Goal: Complete application form

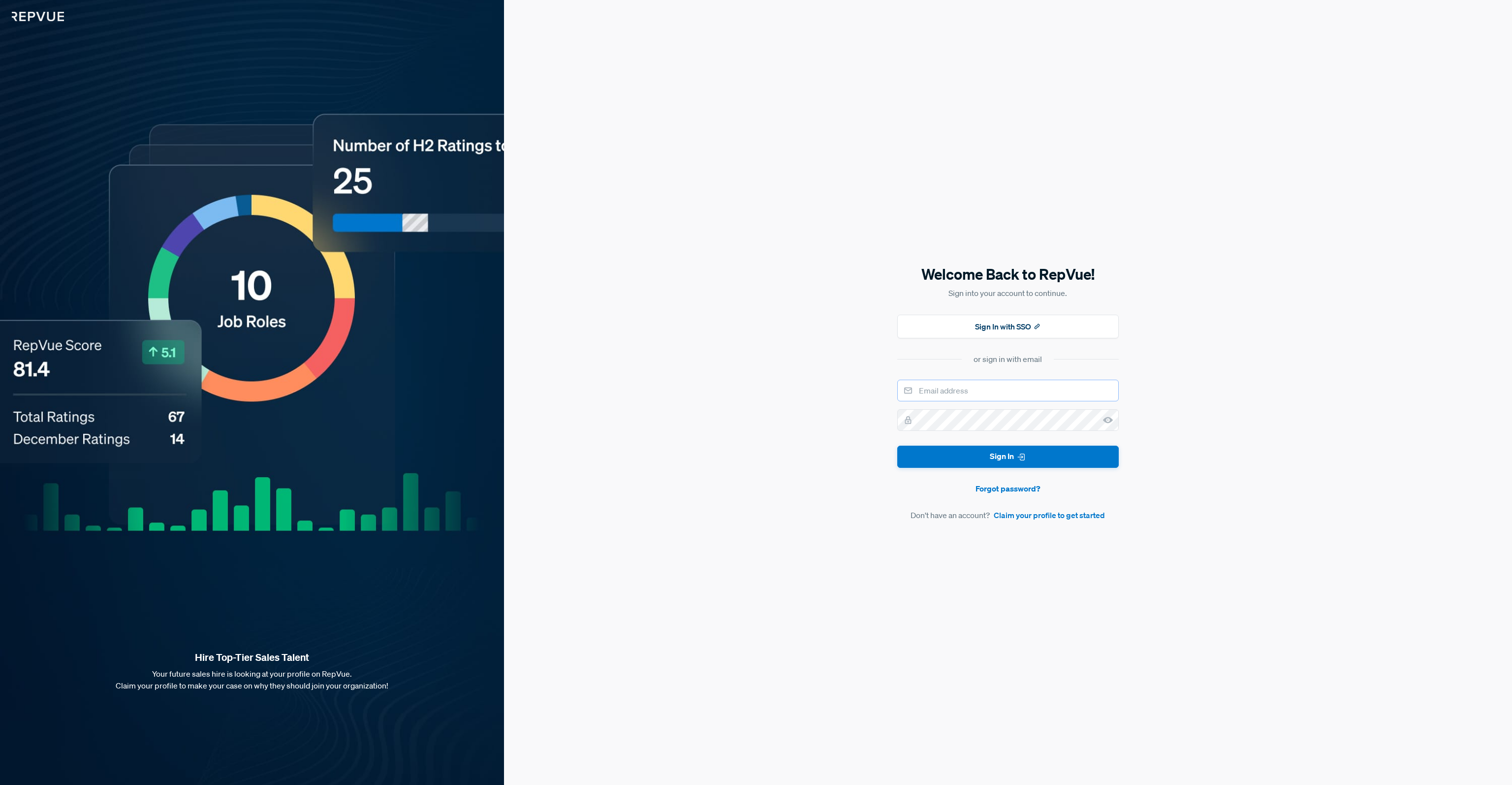
click at [955, 391] on input "email" at bounding box center [1007, 390] width 221 height 22
type input "[PERSON_NAME][EMAIL_ADDRESS][PERSON_NAME][DOMAIN_NAME]"
click at [1022, 518] on link "Claim your profile to get started" at bounding box center [1049, 515] width 111 height 12
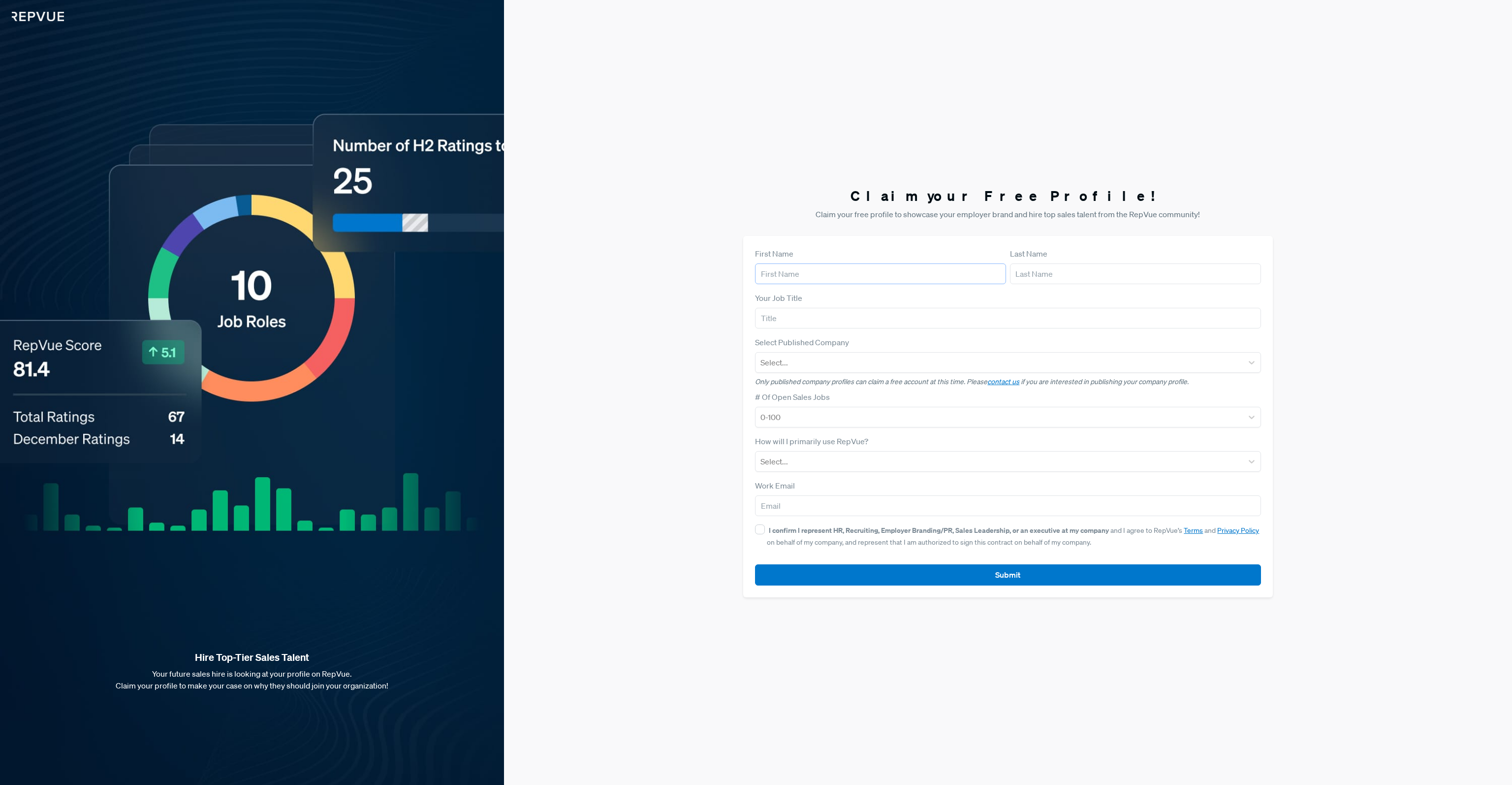
click at [794, 272] on input "text" at bounding box center [881, 274] width 251 height 21
type input "[PERSON_NAME]"
click at [1052, 266] on input "text" at bounding box center [1135, 274] width 251 height 21
type input "[PERSON_NAME]"
click at [822, 314] on input "text" at bounding box center [1007, 318] width 505 height 21
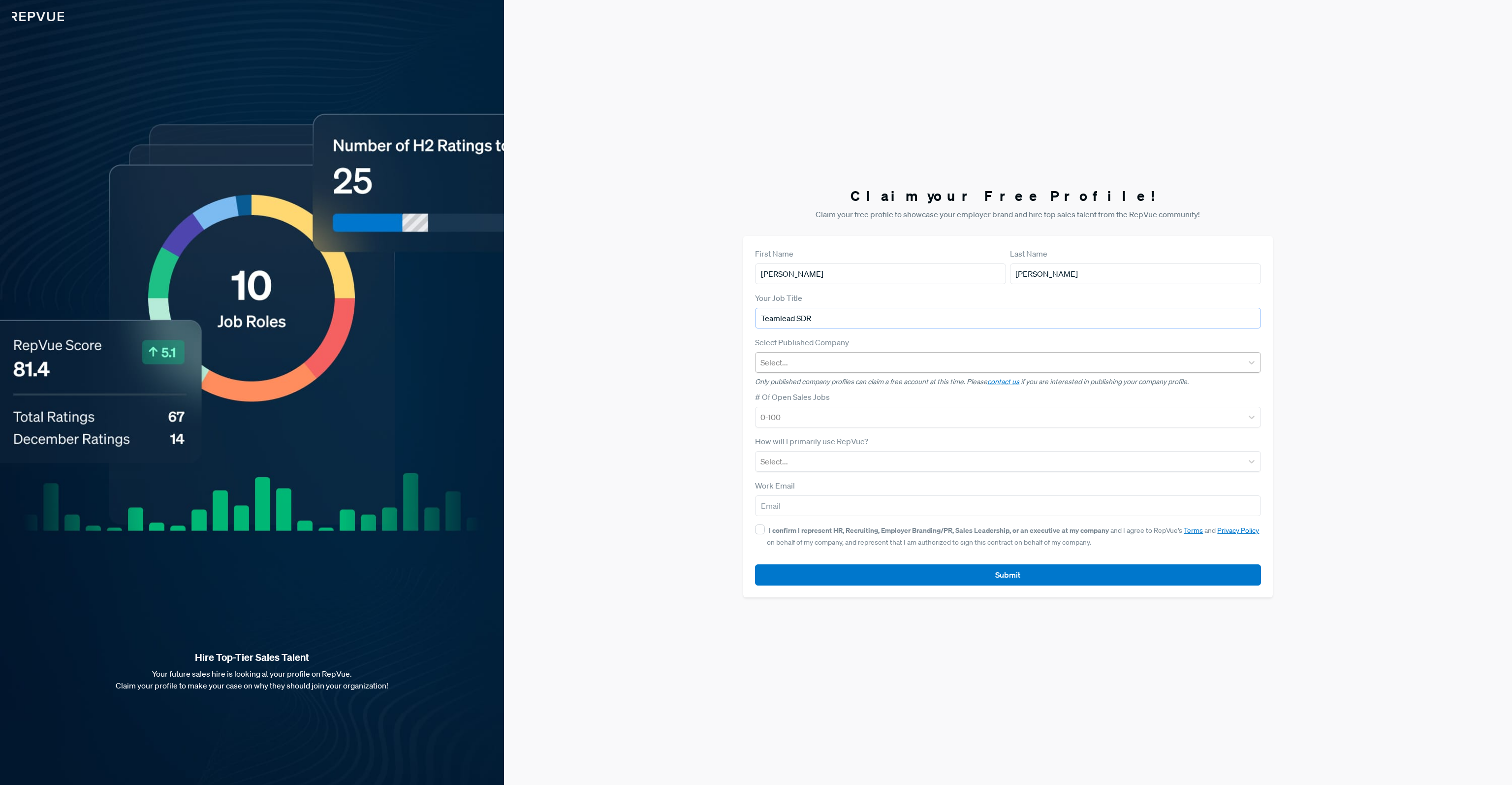
type input "Teamlead SDR"
click at [825, 356] on div at bounding box center [999, 362] width 477 height 14
type input "Spread GmbH"
click at [894, 324] on input "Teamlead SDR" at bounding box center [1007, 318] width 505 height 21
click at [817, 380] on p "Only published company profiles can claim a free account at this time. Please c…" at bounding box center [1007, 382] width 505 height 11
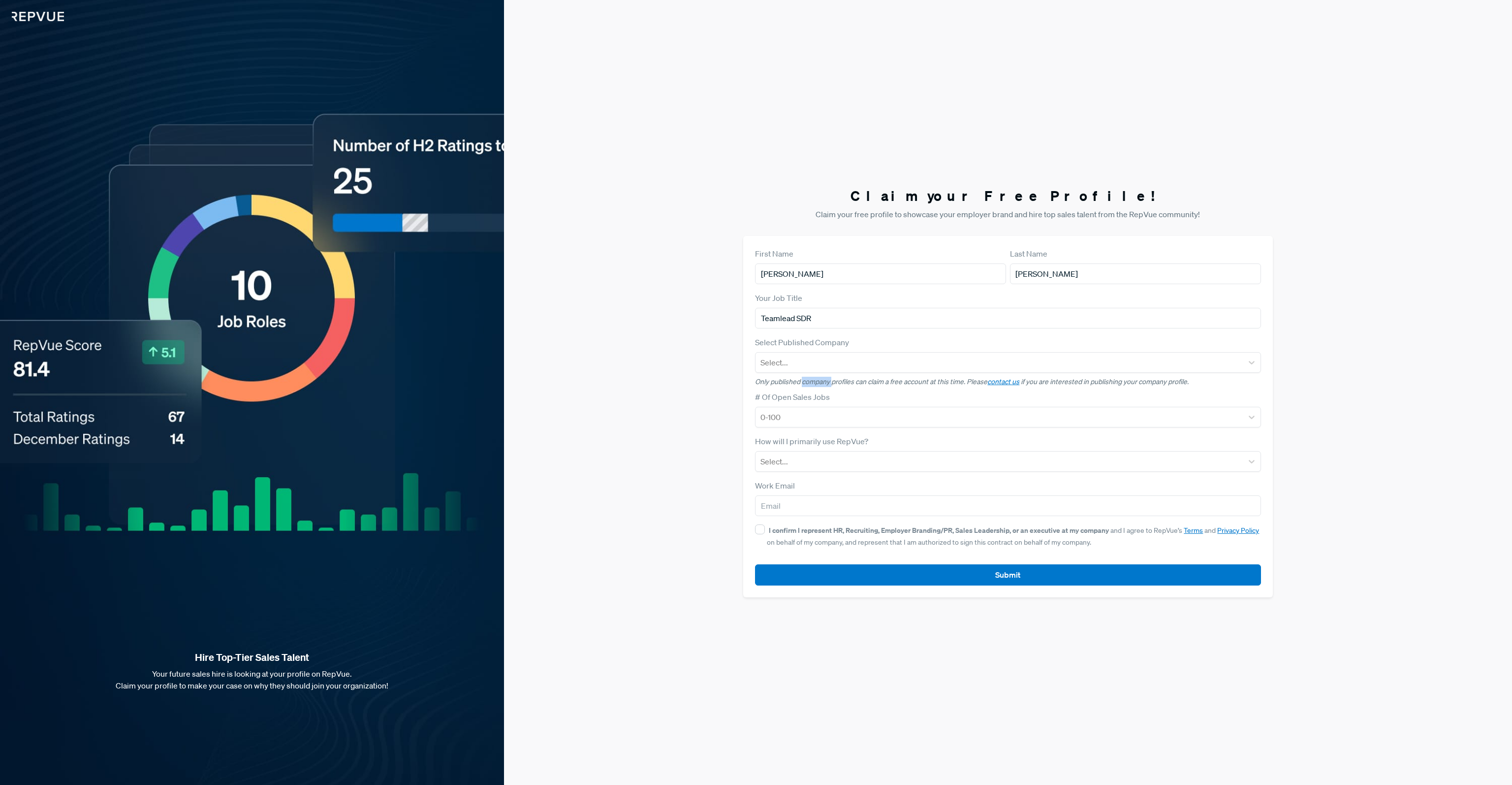
click at [817, 380] on p "Only published company profiles can claim a free account at this time. Please c…" at bounding box center [1007, 382] width 505 height 11
click at [903, 381] on p "Only published company profiles can claim a free account at this time. Please c…" at bounding box center [1007, 382] width 505 height 11
